Goal: Information Seeking & Learning: Learn about a topic

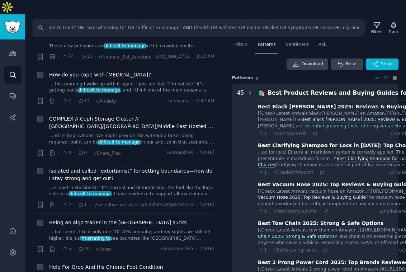
scroll to position [0, 269]
click at [318, 61] on span "Download" at bounding box center [313, 64] width 22 height 6
click at [138, 19] on input ""I wish there was an app" OR "looking for an app that" OR "frustrating to" OR "…" at bounding box center [199, 27] width 332 height 17
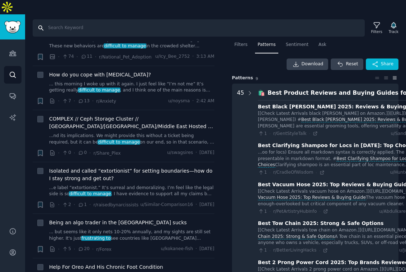
scroll to position [0, 0]
click at [373, 22] on icon at bounding box center [377, 26] width 8 height 8
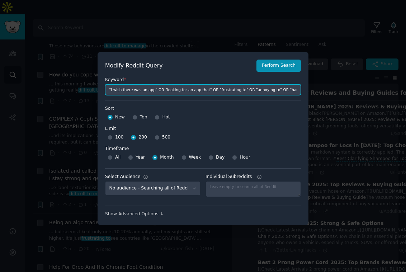
click at [165, 92] on input ""I wish there was an app" OR "looking for an app that" OR "frustrating to" OR "…" at bounding box center [203, 89] width 196 height 11
paste input ""I wish there was an app" "looking for an app" "what app do you use" "is there …"
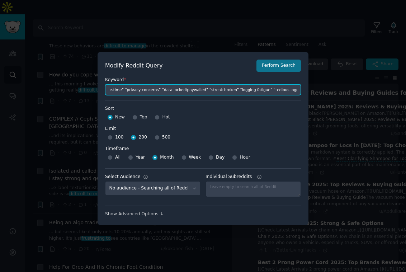
type input ""I wish there was an app" "looking for an app" "what app do you use" "is there …"
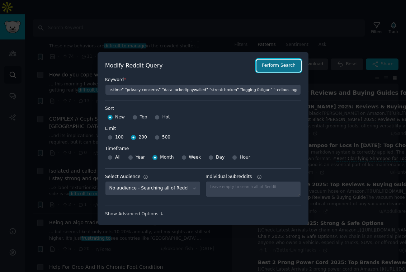
scroll to position [0, 0]
click at [279, 65] on button "Perform Search" at bounding box center [278, 66] width 44 height 12
type input ""I wish there was an app" "looking for an app" "what app do you use" "is there …"
